Goal: Information Seeking & Learning: Find specific fact

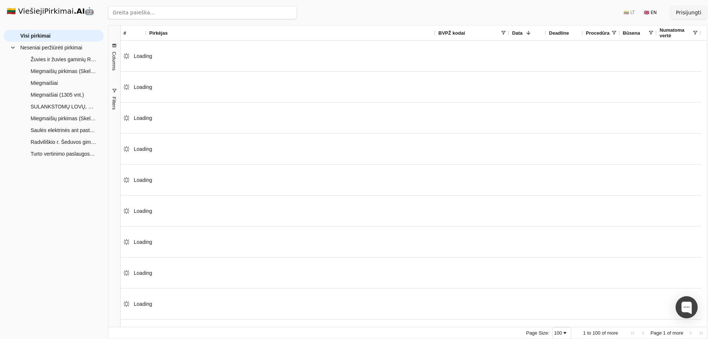
click at [172, 11] on input "search" at bounding box center [202, 12] width 189 height 13
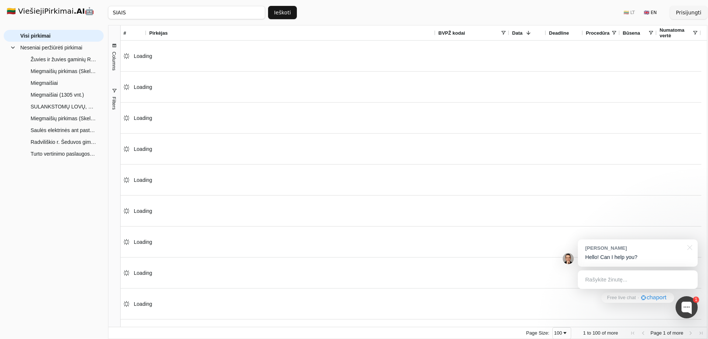
click button "Ieškoti" at bounding box center [282, 12] width 29 height 13
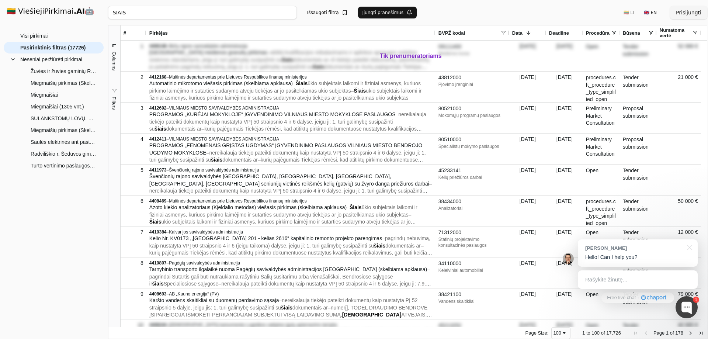
click at [177, 15] on input "SIAIS" at bounding box center [202, 12] width 189 height 13
type input "SIAIS parama"
click button "Ieškoti" at bounding box center [282, 12] width 29 height 13
